Goal: Browse casually: Explore the website without a specific task or goal

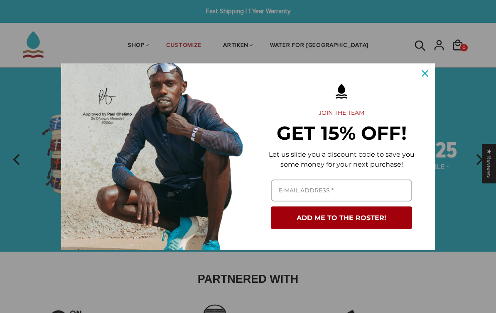
click at [157, 46] on div "Marketing offer form" at bounding box center [248, 156] width 496 height 313
click at [424, 75] on icon "close icon" at bounding box center [424, 73] width 7 height 7
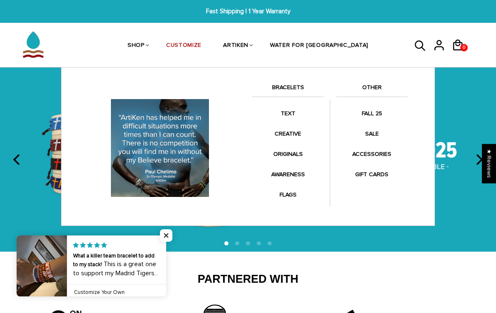
click at [299, 90] on link "BRACELETS" at bounding box center [287, 90] width 71 height 14
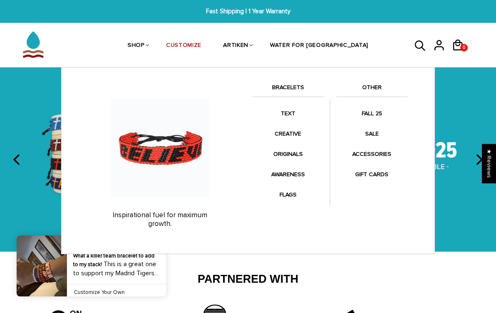
click at [291, 114] on link "TEXT" at bounding box center [287, 113] width 71 height 16
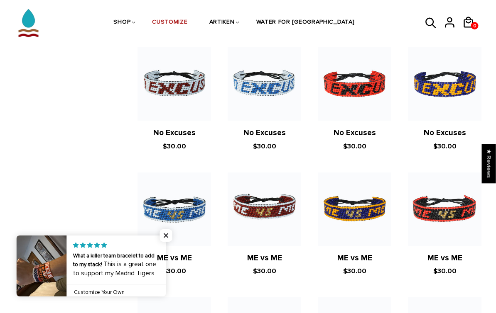
scroll to position [558, 2]
click at [167, 242] on span "Close popup widget" at bounding box center [166, 236] width 12 height 12
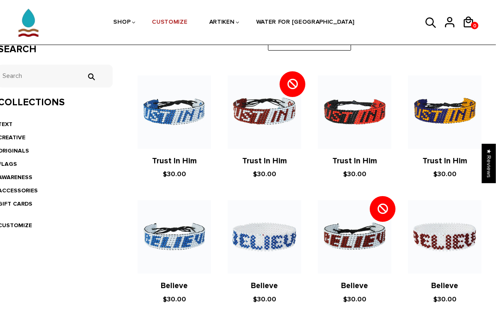
scroll to position [131, 2]
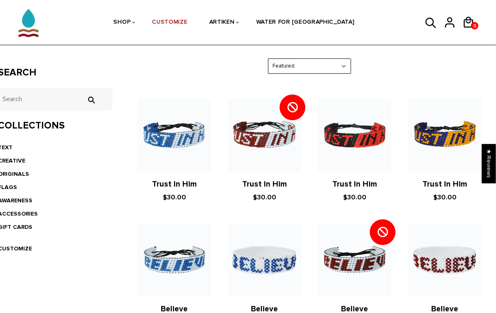
click at [19, 158] on link "CREATIVE" at bounding box center [11, 160] width 27 height 7
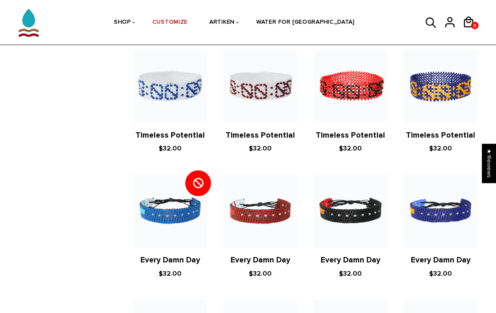
scroll to position [450, 6]
click at [381, 208] on img at bounding box center [349, 211] width 73 height 73
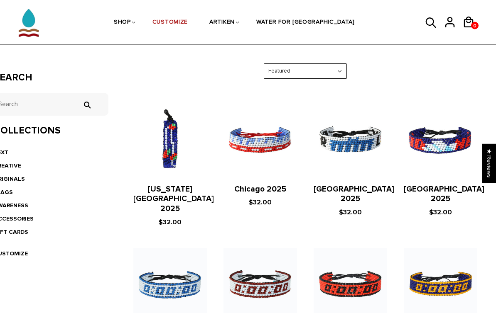
scroll to position [126, 6]
click at [272, 151] on img at bounding box center [259, 140] width 73 height 73
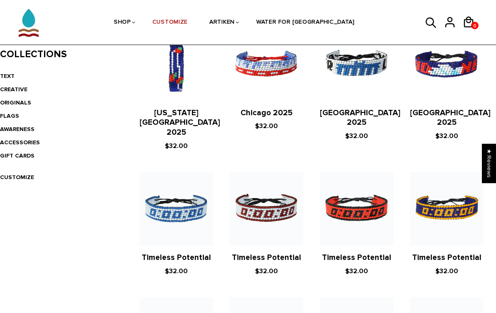
scroll to position [202, 0]
click at [25, 99] on link "ORIGINALS" at bounding box center [15, 102] width 31 height 7
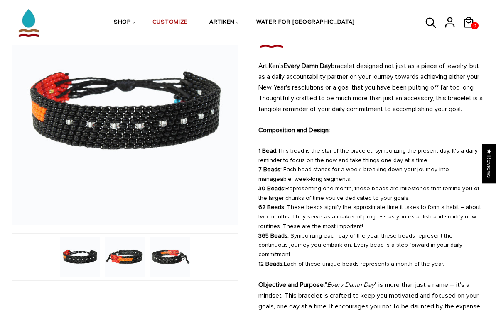
scroll to position [84, 0]
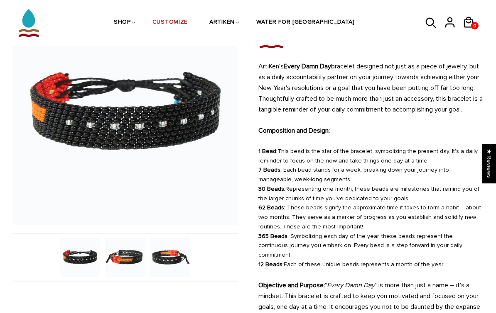
click at [136, 264] on img at bounding box center [125, 258] width 40 height 40
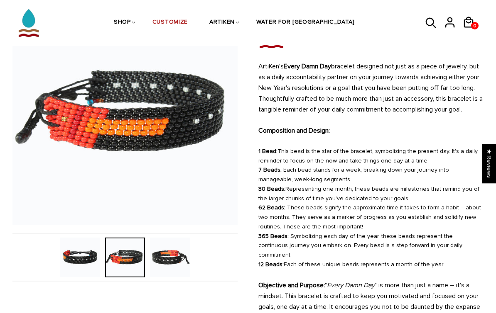
click at [174, 259] on img at bounding box center [170, 258] width 40 height 40
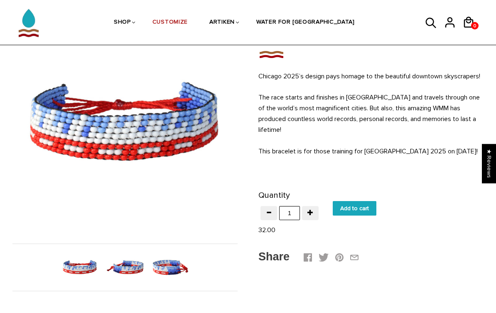
scroll to position [74, 0]
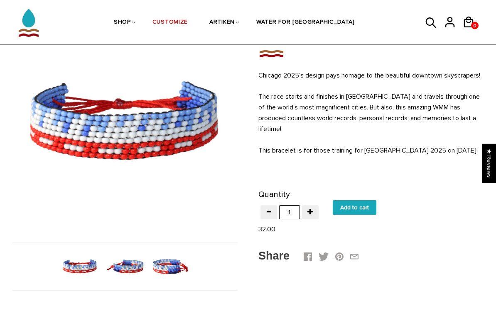
click at [131, 275] on img at bounding box center [125, 267] width 40 height 40
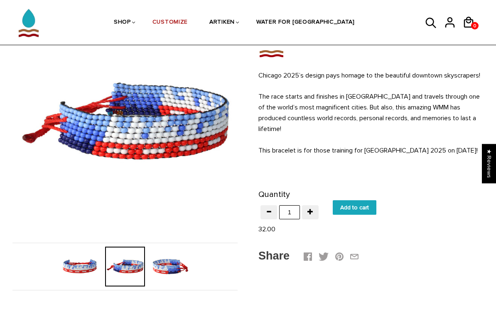
click at [171, 270] on img at bounding box center [170, 267] width 40 height 40
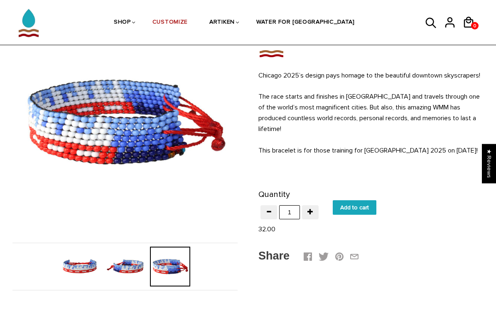
click at [83, 265] on img at bounding box center [80, 267] width 40 height 40
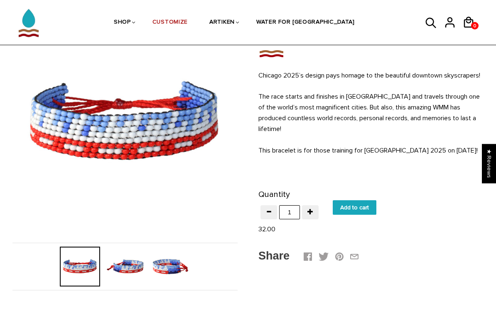
click at [125, 270] on img at bounding box center [125, 267] width 40 height 40
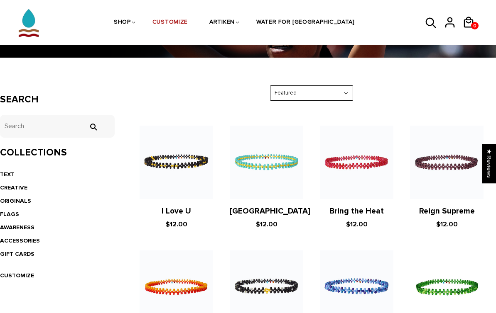
scroll to position [101, 0]
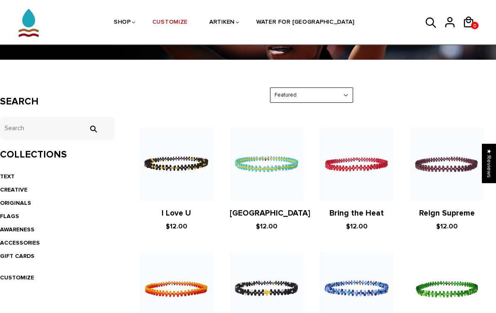
click at [27, 229] on link "AWARENESS" at bounding box center [17, 230] width 34 height 7
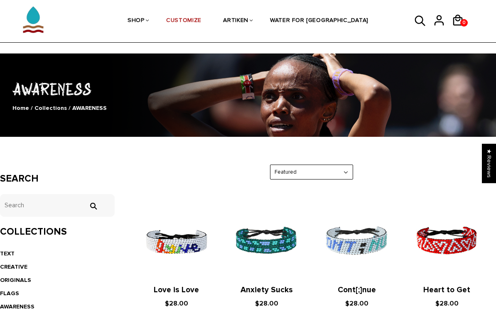
scroll to position [29, 0]
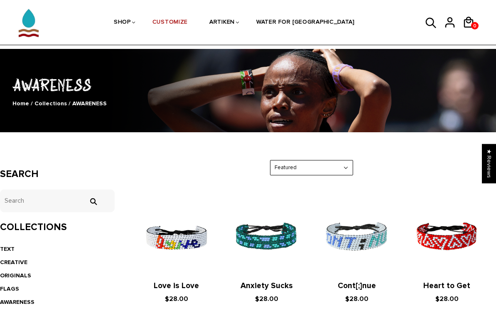
click at [10, 252] on link "TEXT" at bounding box center [7, 249] width 15 height 7
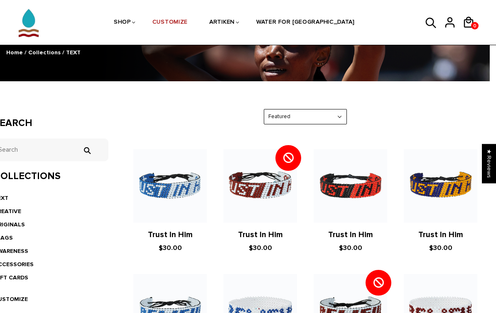
scroll to position [80, 6]
